Goal: Go to known website: Go to known website

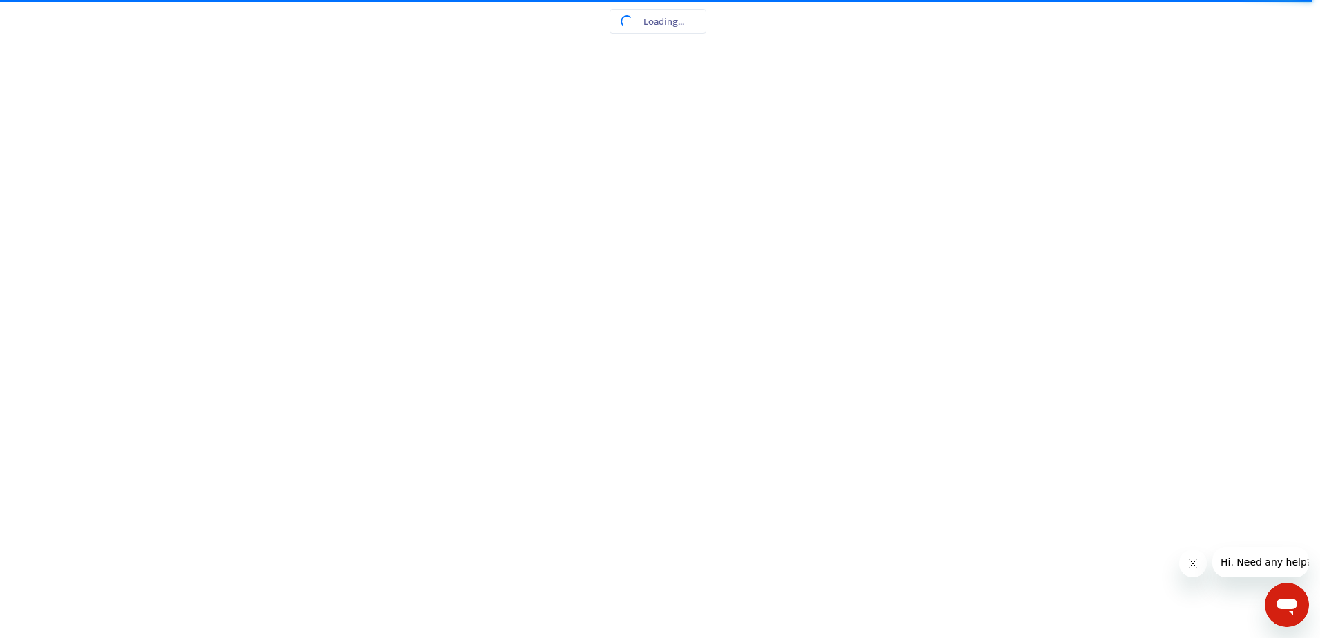
click at [675, 0] on html at bounding box center [660, 0] width 1320 height 0
